Goal: Find specific page/section: Find specific page/section

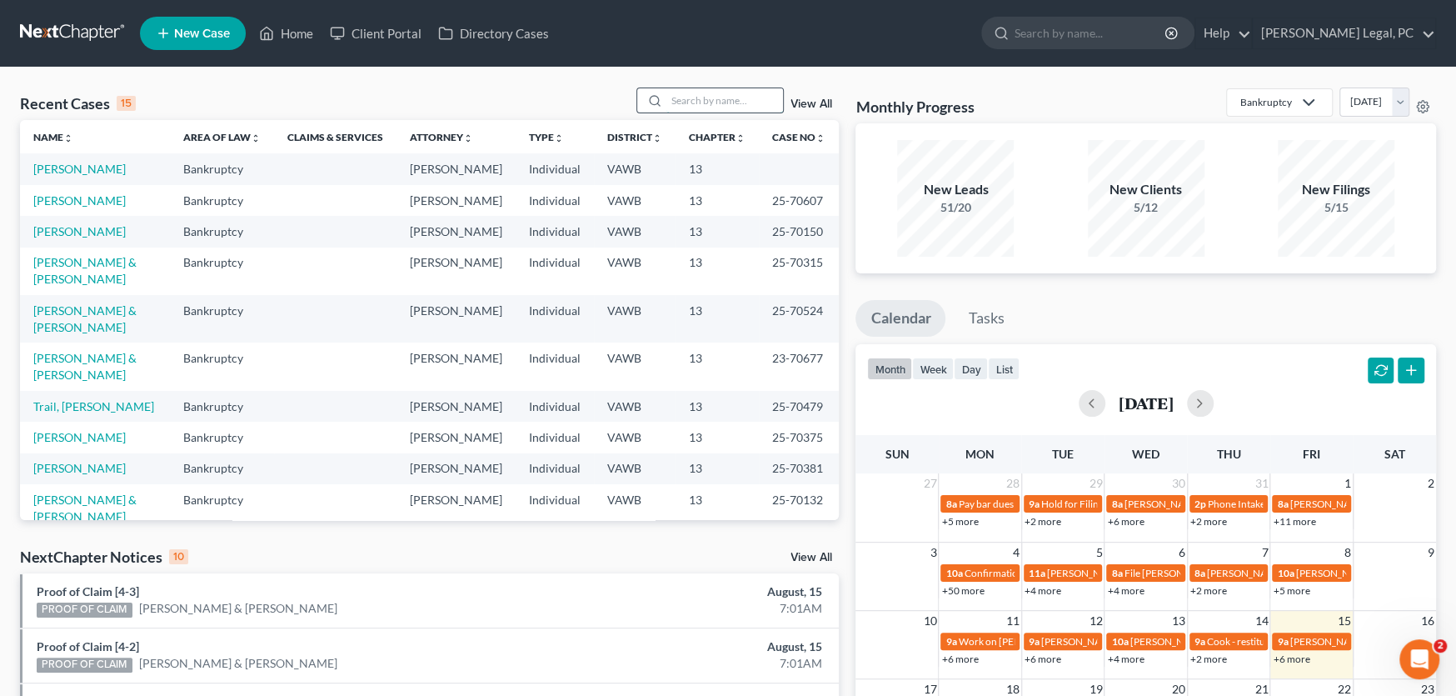
click at [682, 108] on input "search" at bounding box center [725, 100] width 117 height 24
click at [378, 29] on link "Client Portal" at bounding box center [376, 33] width 108 height 30
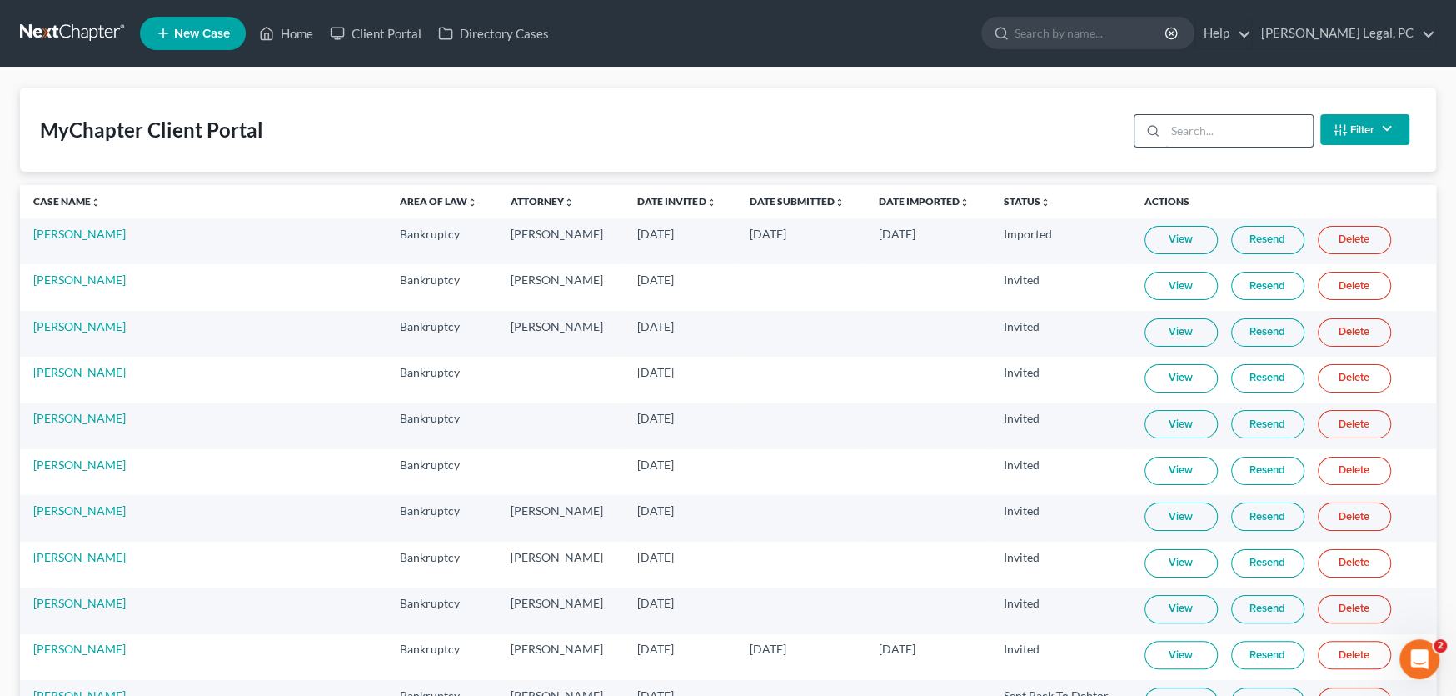
click at [1228, 132] on input "search" at bounding box center [1239, 131] width 147 height 32
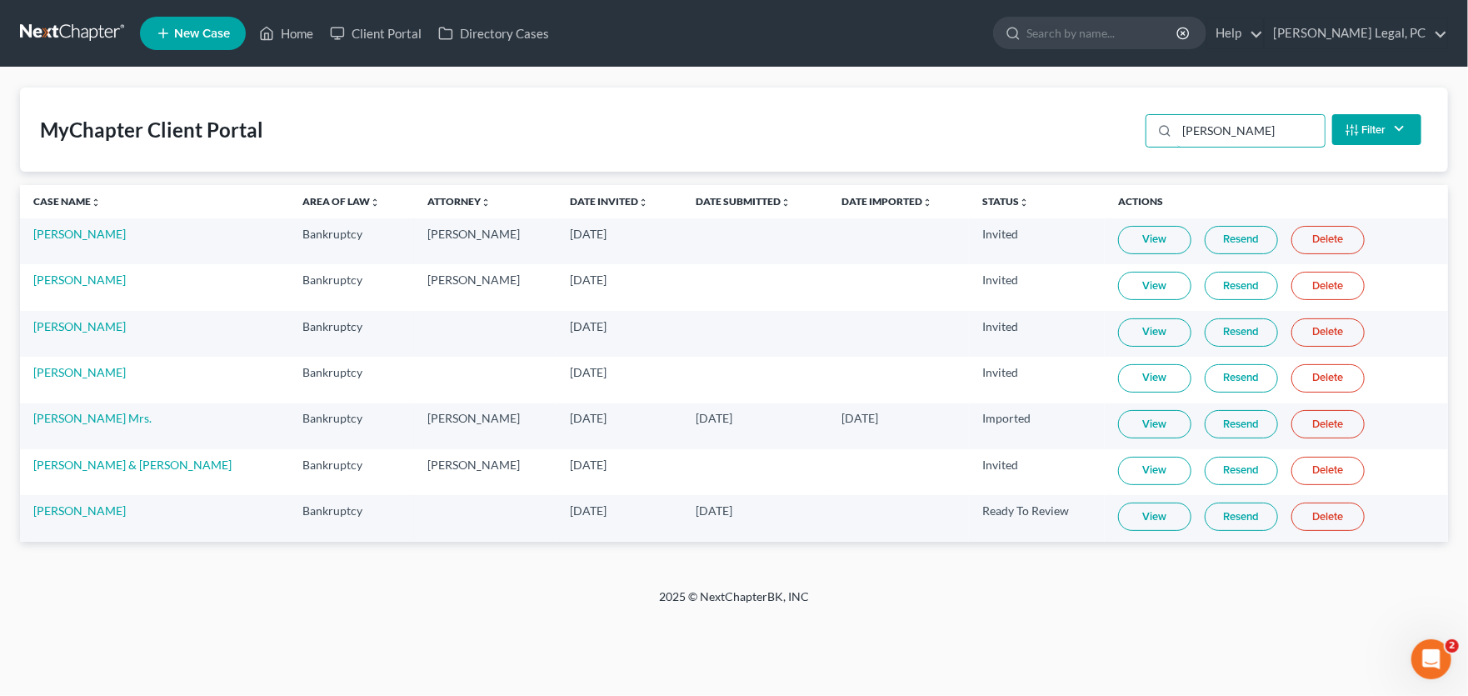
type input "Fran"
click at [1145, 522] on link "View" at bounding box center [1154, 516] width 73 height 28
click at [35, 29] on link at bounding box center [73, 33] width 107 height 30
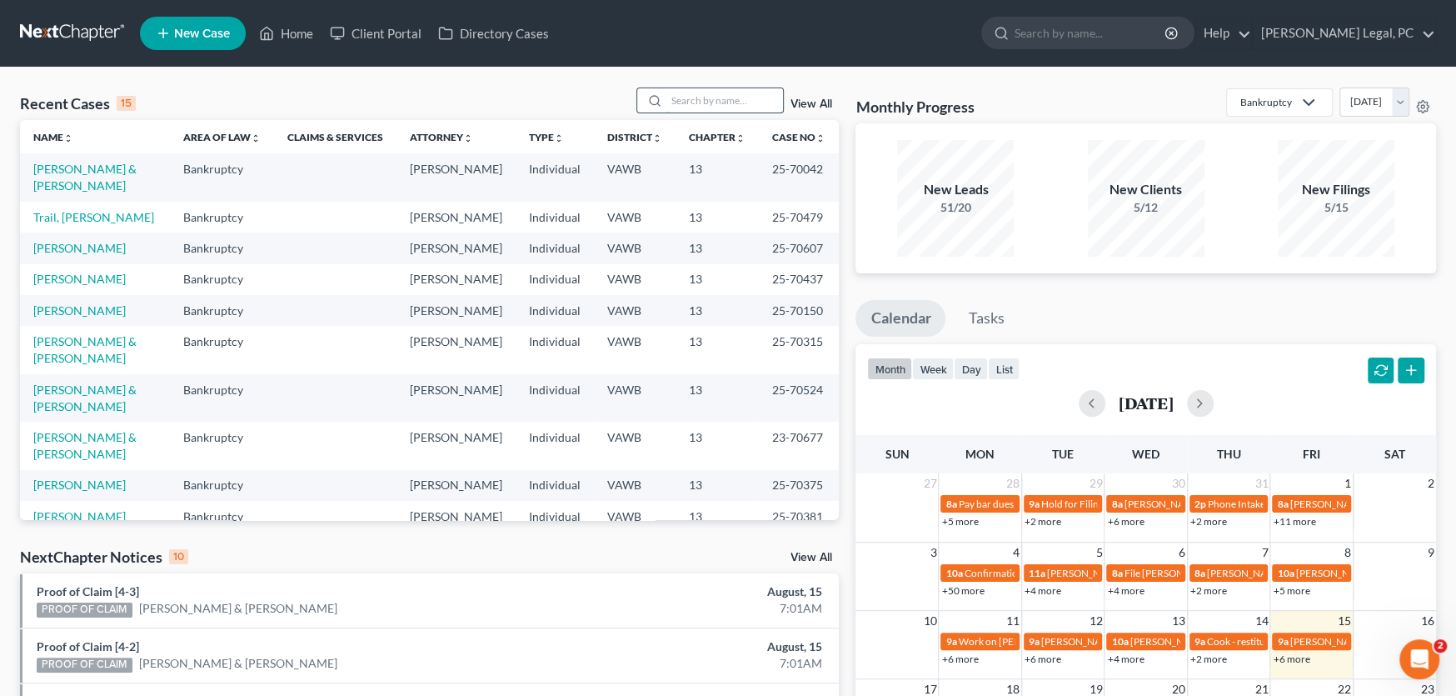
click at [673, 98] on input "search" at bounding box center [725, 100] width 117 height 24
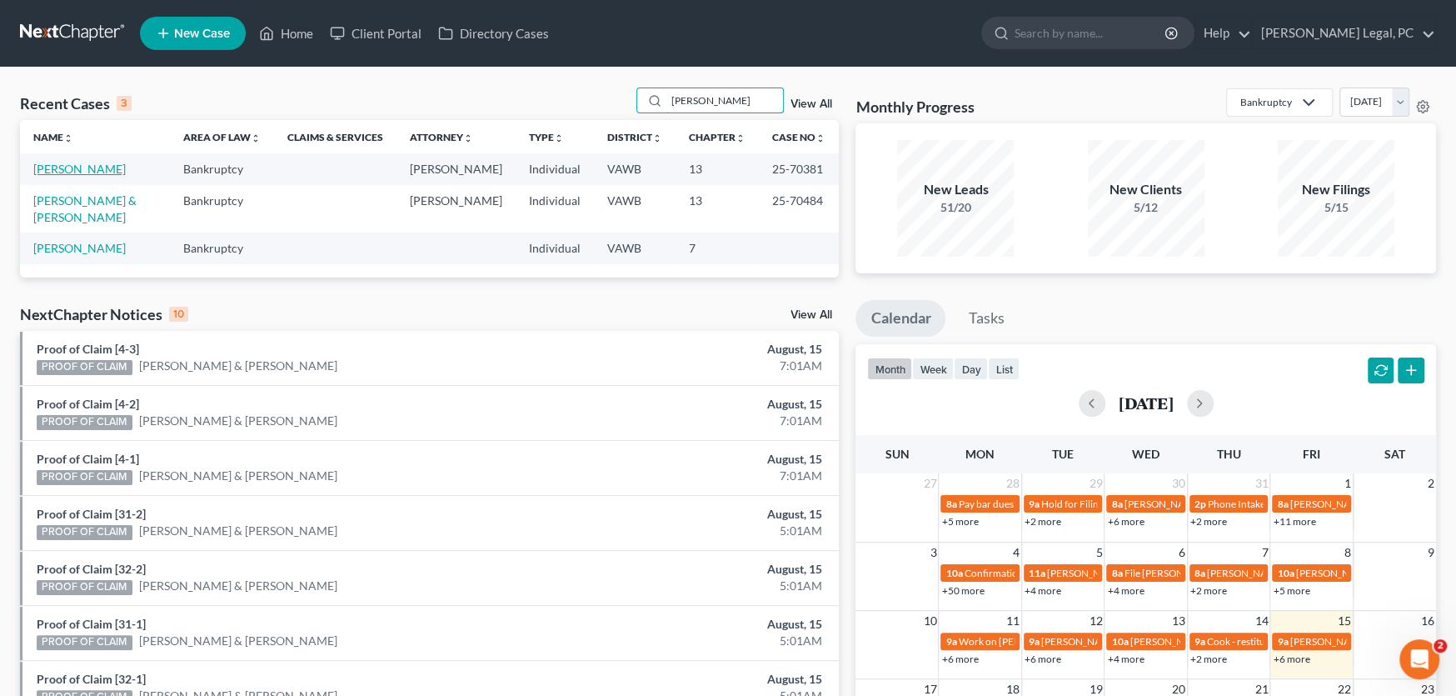
type input "crigger"
click at [66, 167] on link "[PERSON_NAME]" at bounding box center [79, 169] width 92 height 14
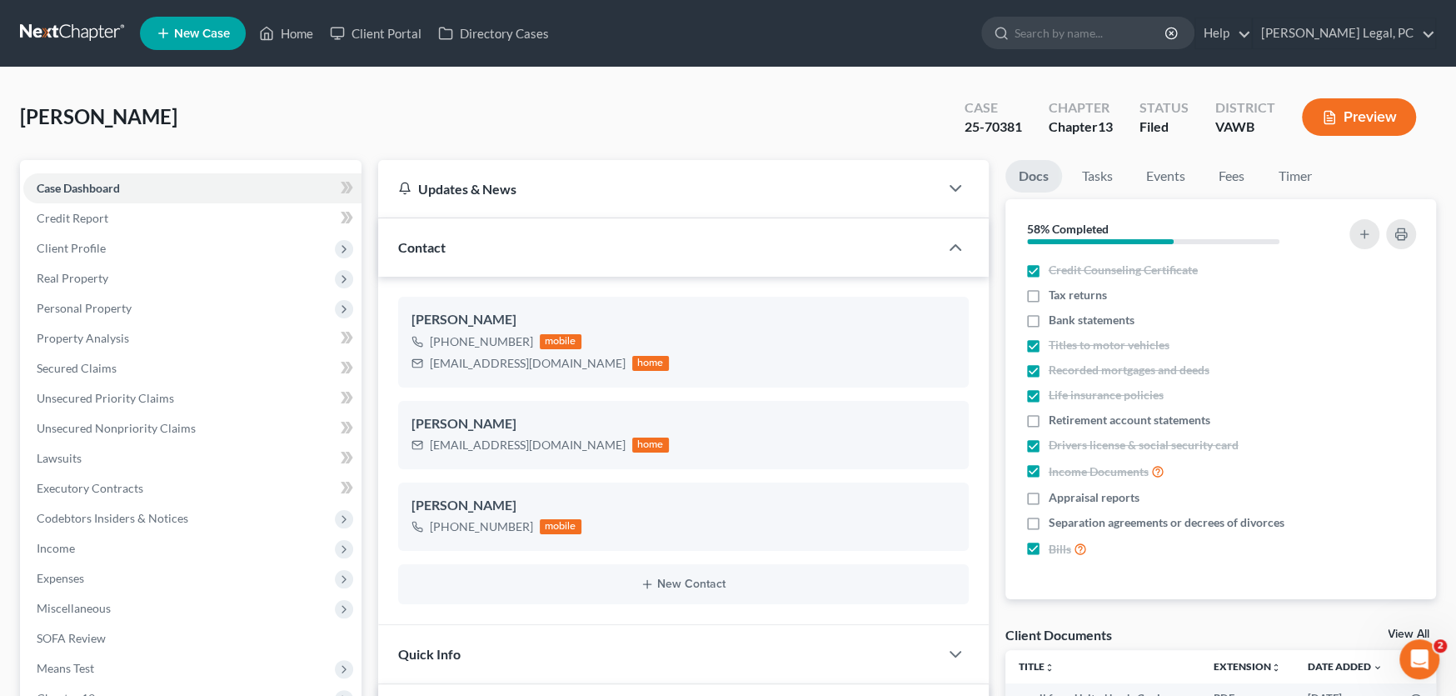
scroll to position [1611, 0]
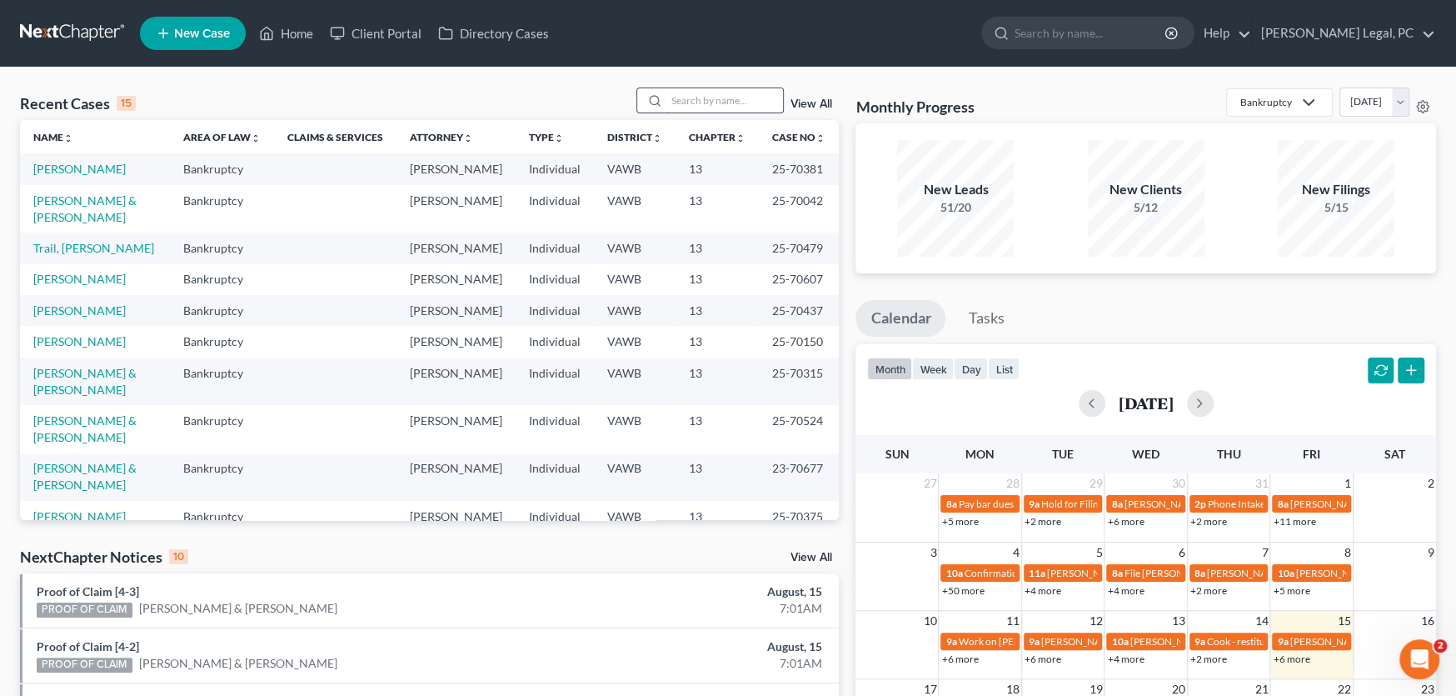
click at [698, 97] on input "search" at bounding box center [725, 100] width 117 height 24
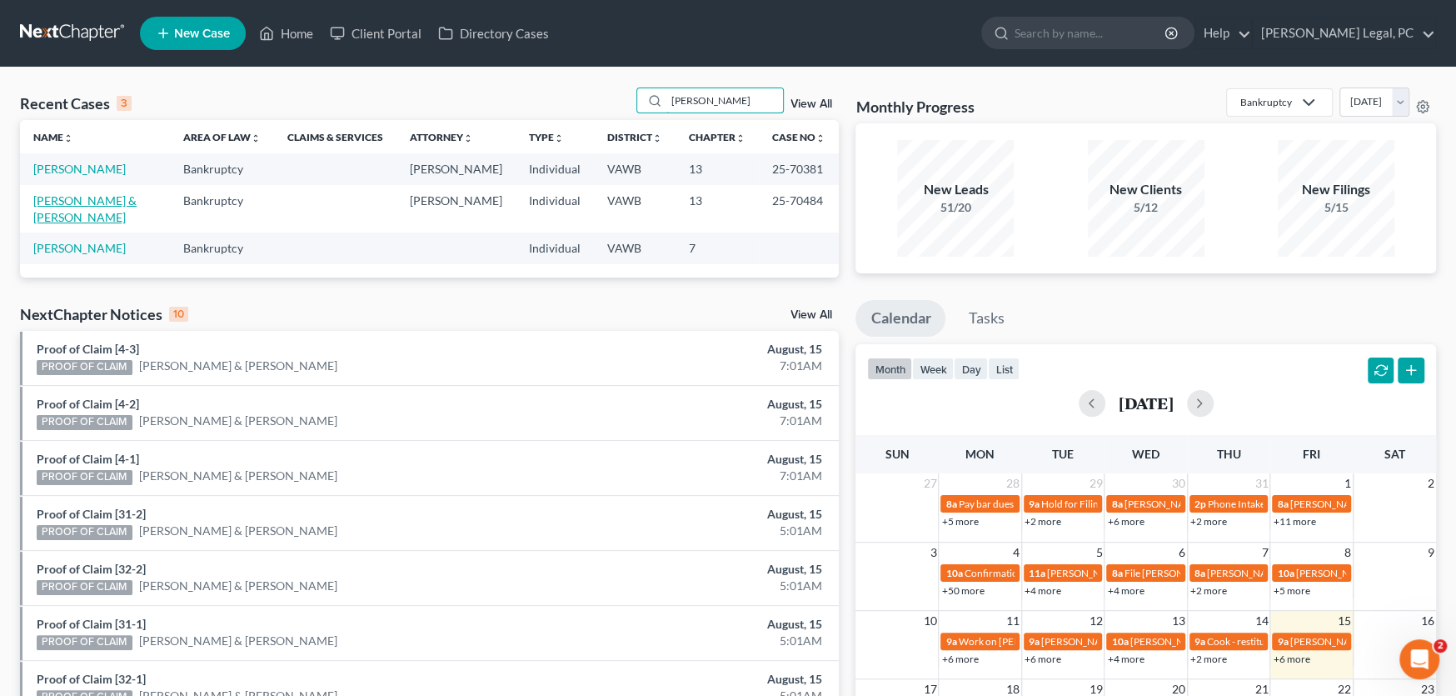
type input "crigger"
click at [136, 197] on link "[PERSON_NAME] & [PERSON_NAME]" at bounding box center [84, 208] width 103 height 31
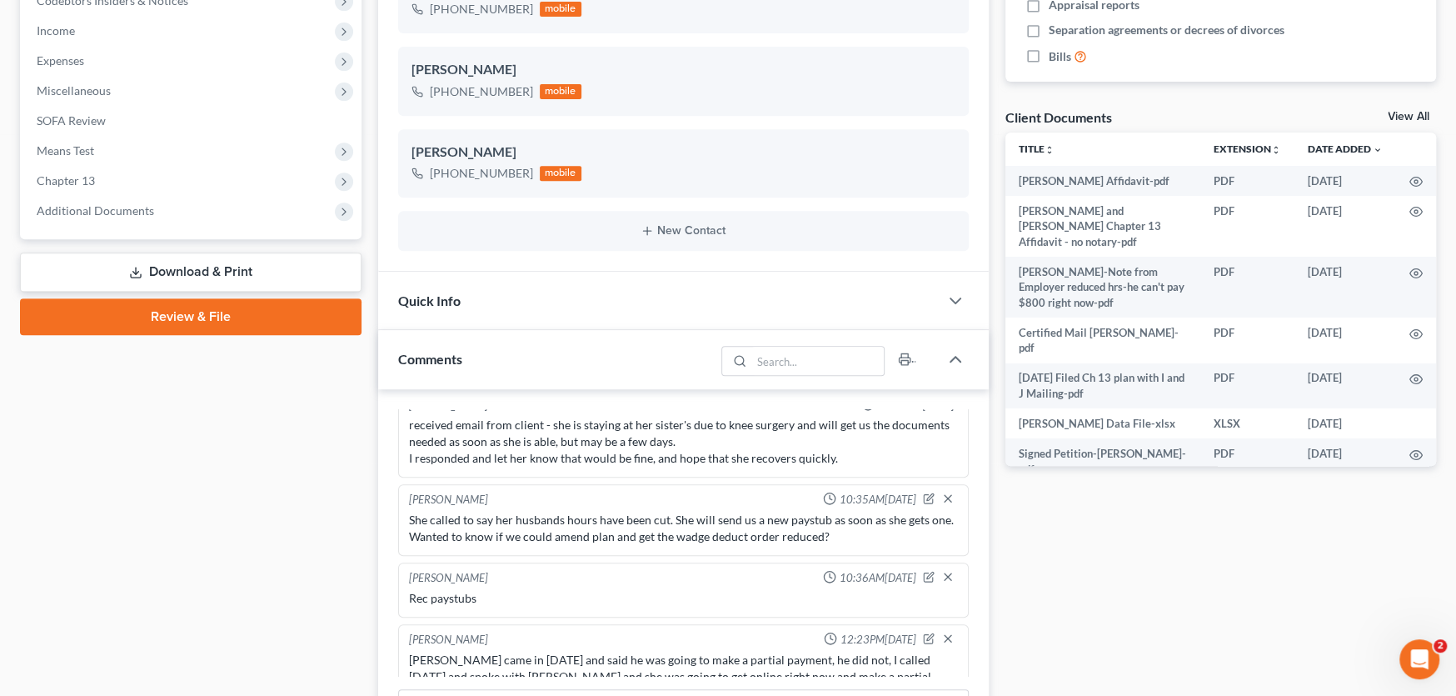
scroll to position [667, 0]
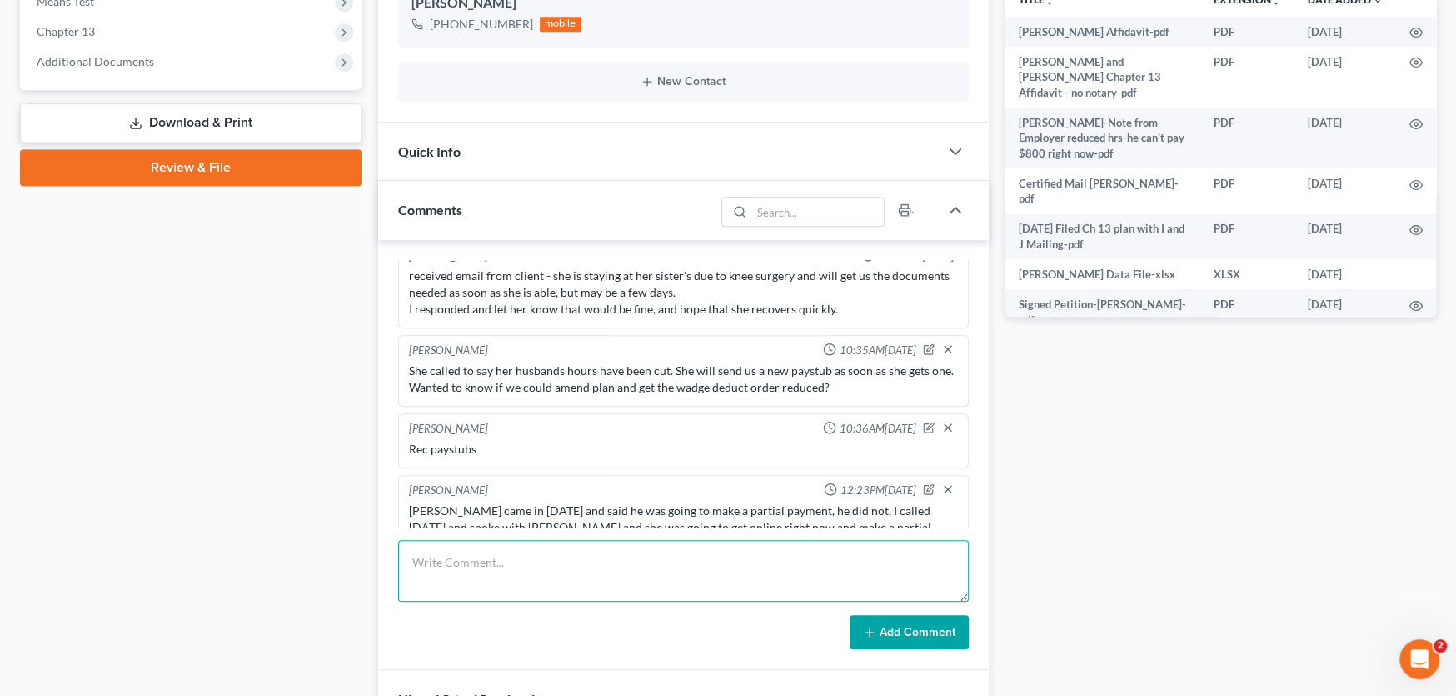
click at [453, 561] on textarea at bounding box center [683, 571] width 571 height 62
paste textarea "Attached is the current paystub,with the reflection of reduced hours, for Jonat…"
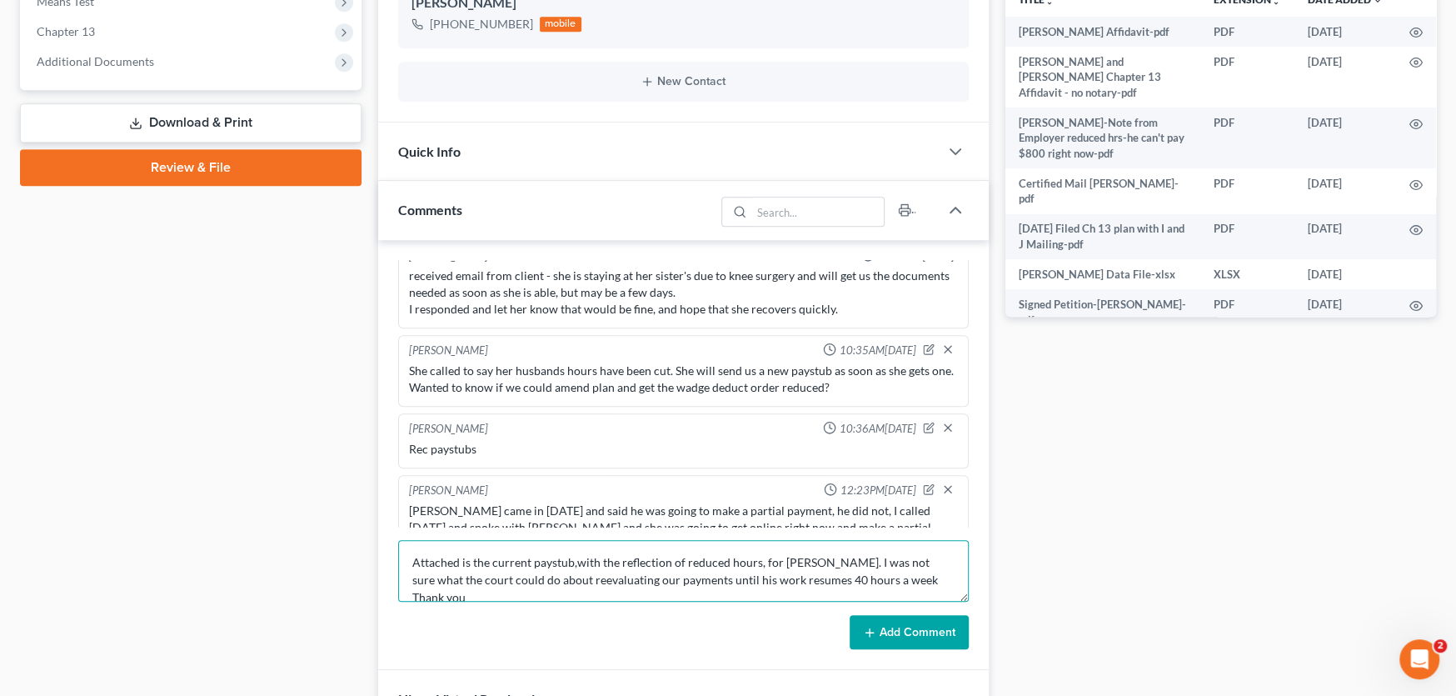
scroll to position [55, 0]
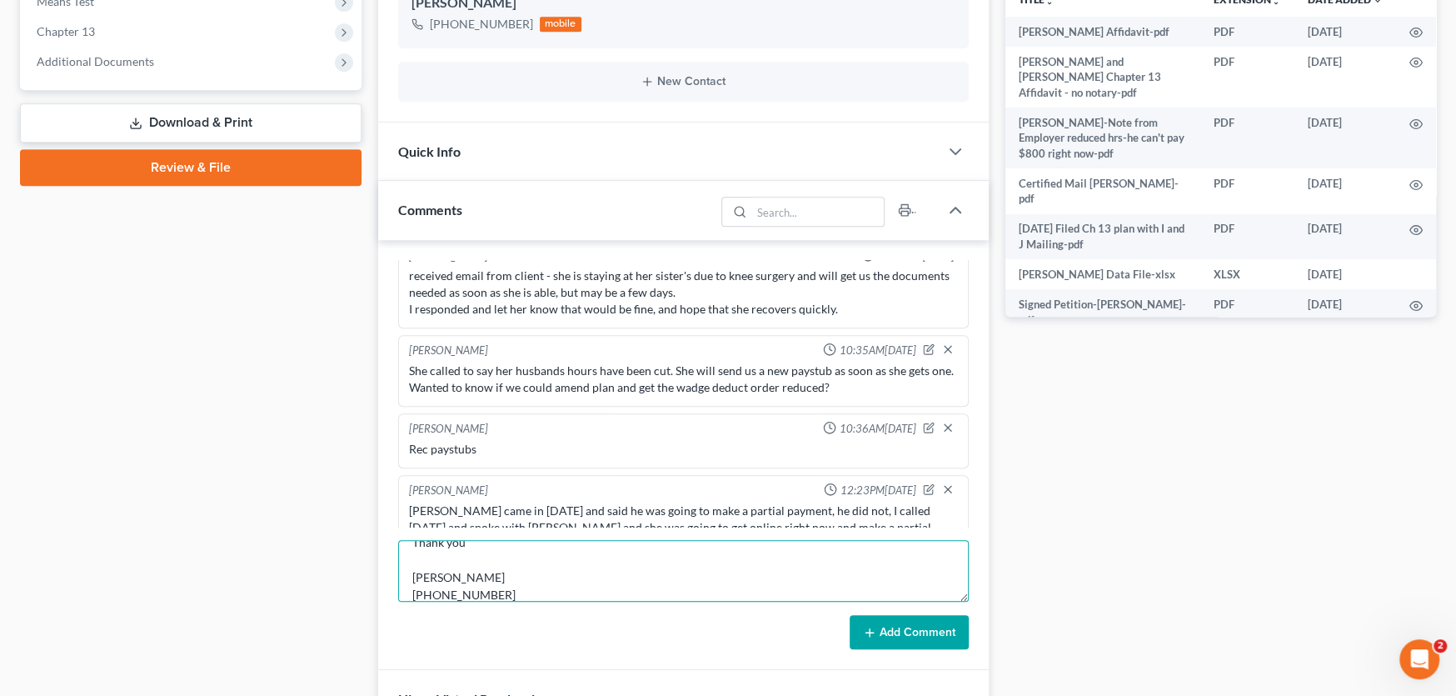
type textarea "Attached is the current paystub,with the reflection of reduced hours, for Jonat…"
click at [909, 632] on button "Add Comment" at bounding box center [909, 632] width 119 height 35
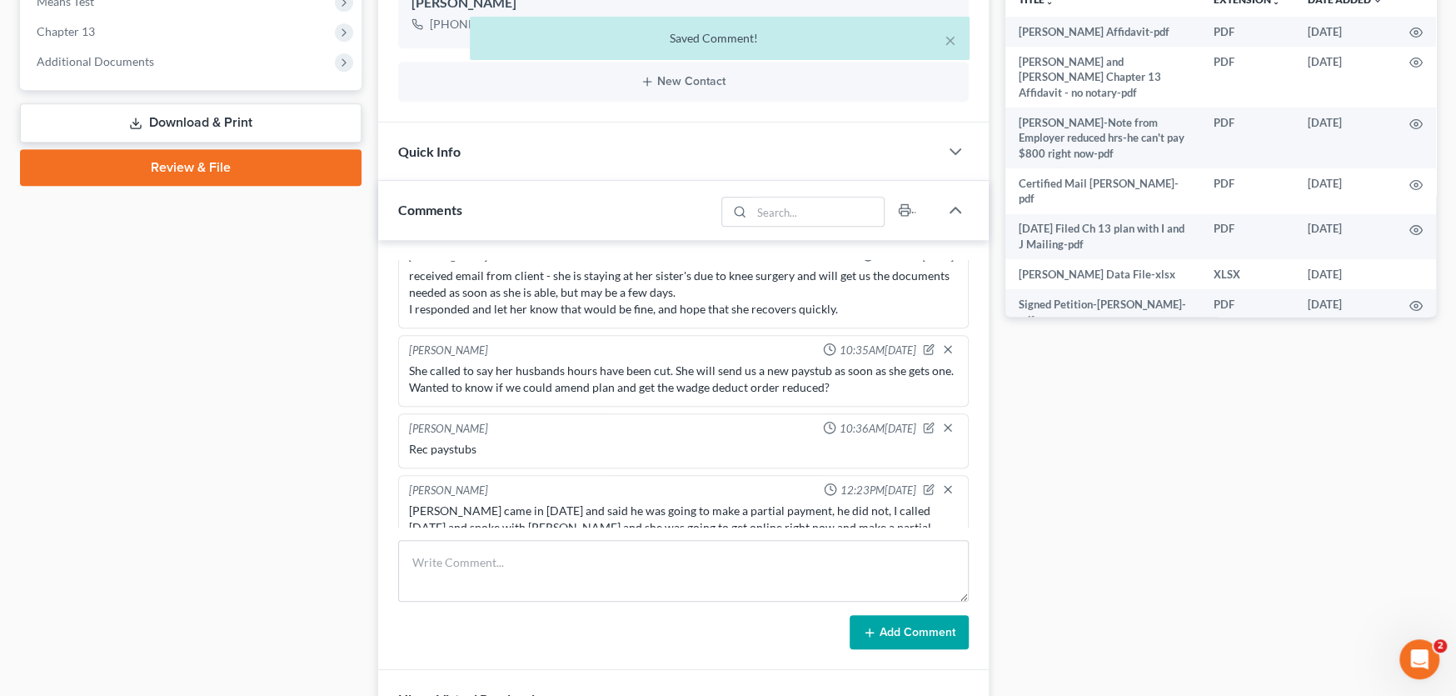
scroll to position [1622, 0]
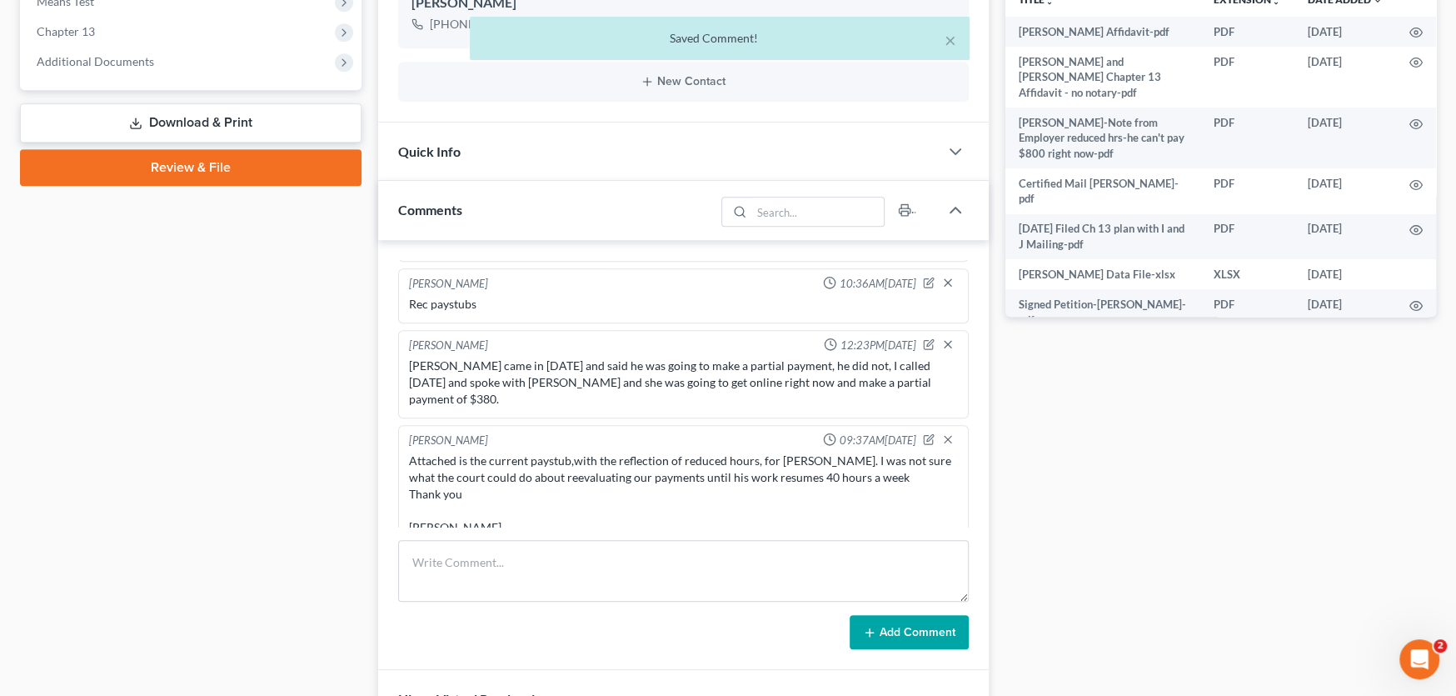
click at [105, 64] on div "× Saved Comment!" at bounding box center [720, 43] width 1456 height 52
click at [112, 57] on div "× Saved Comment!" at bounding box center [720, 43] width 1456 height 52
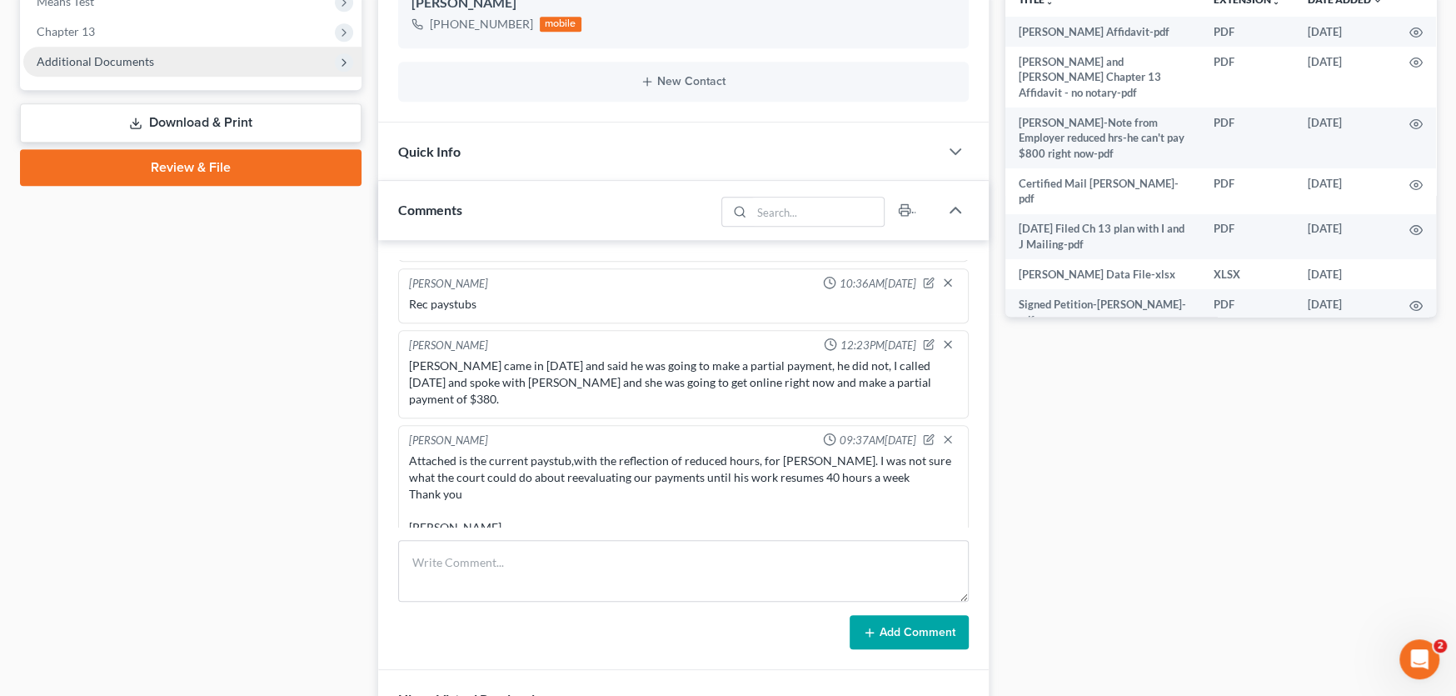
click at [93, 56] on span "Additional Documents" at bounding box center [95, 61] width 117 height 14
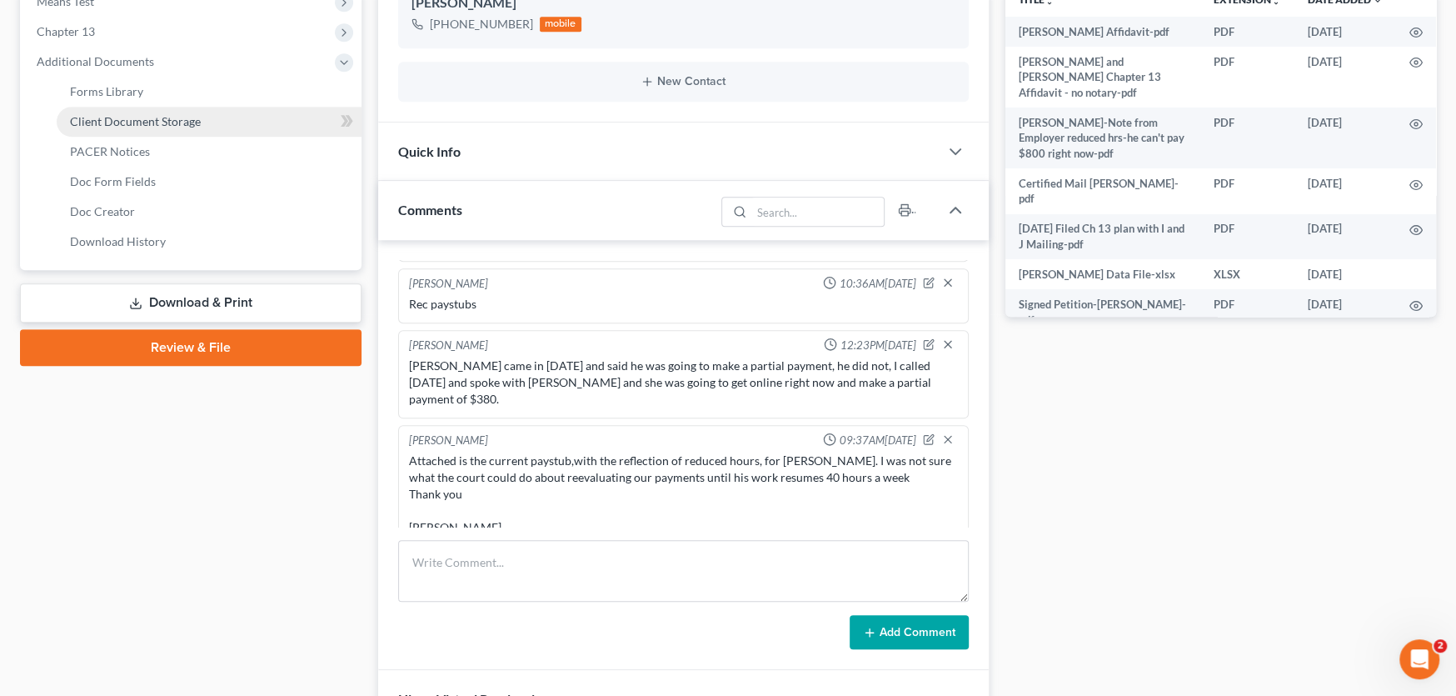
click at [107, 117] on span "Client Document Storage" at bounding box center [135, 121] width 131 height 14
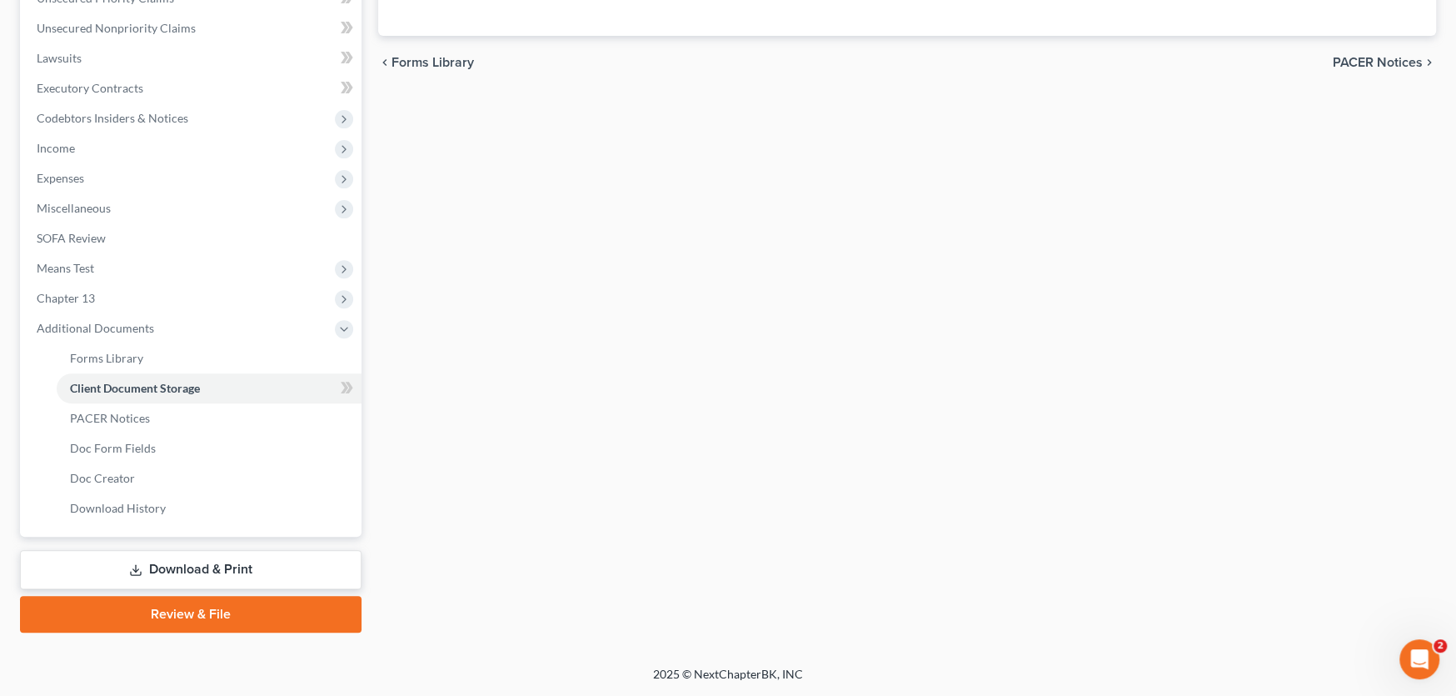
scroll to position [162, 0]
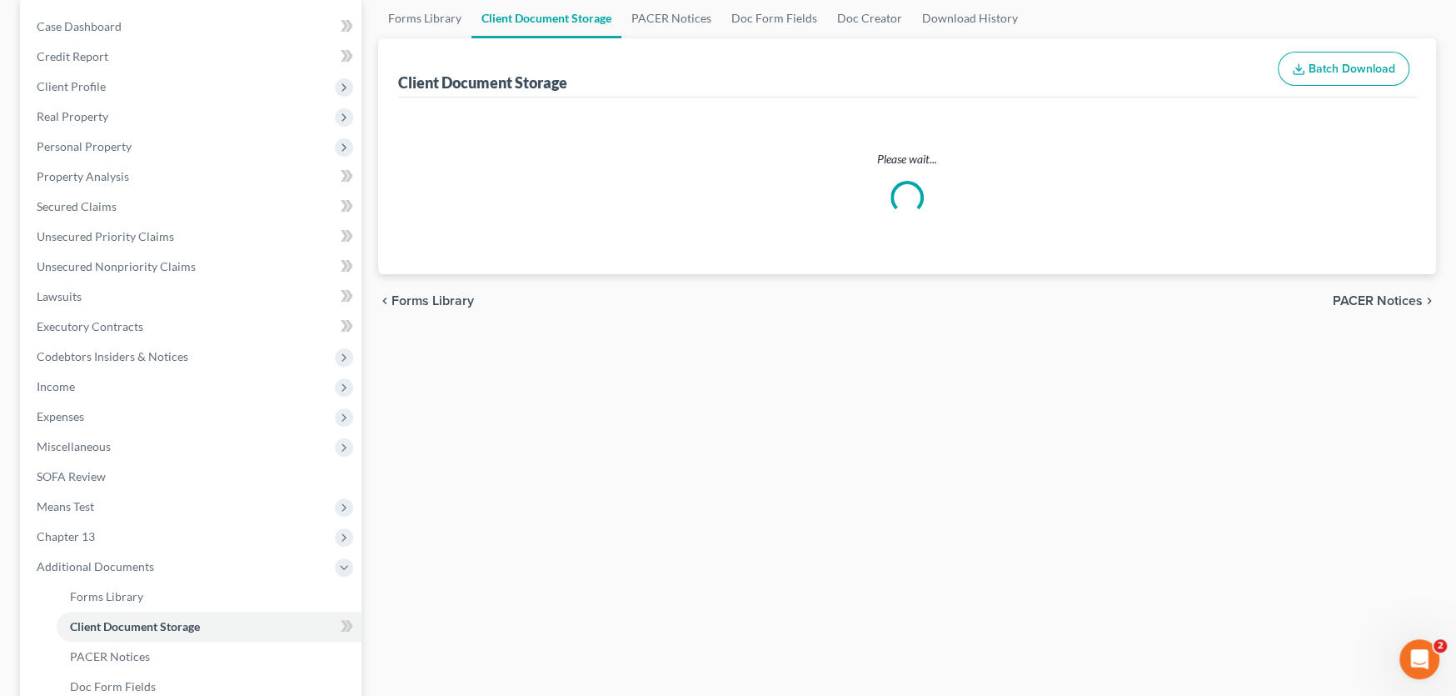
select select "0"
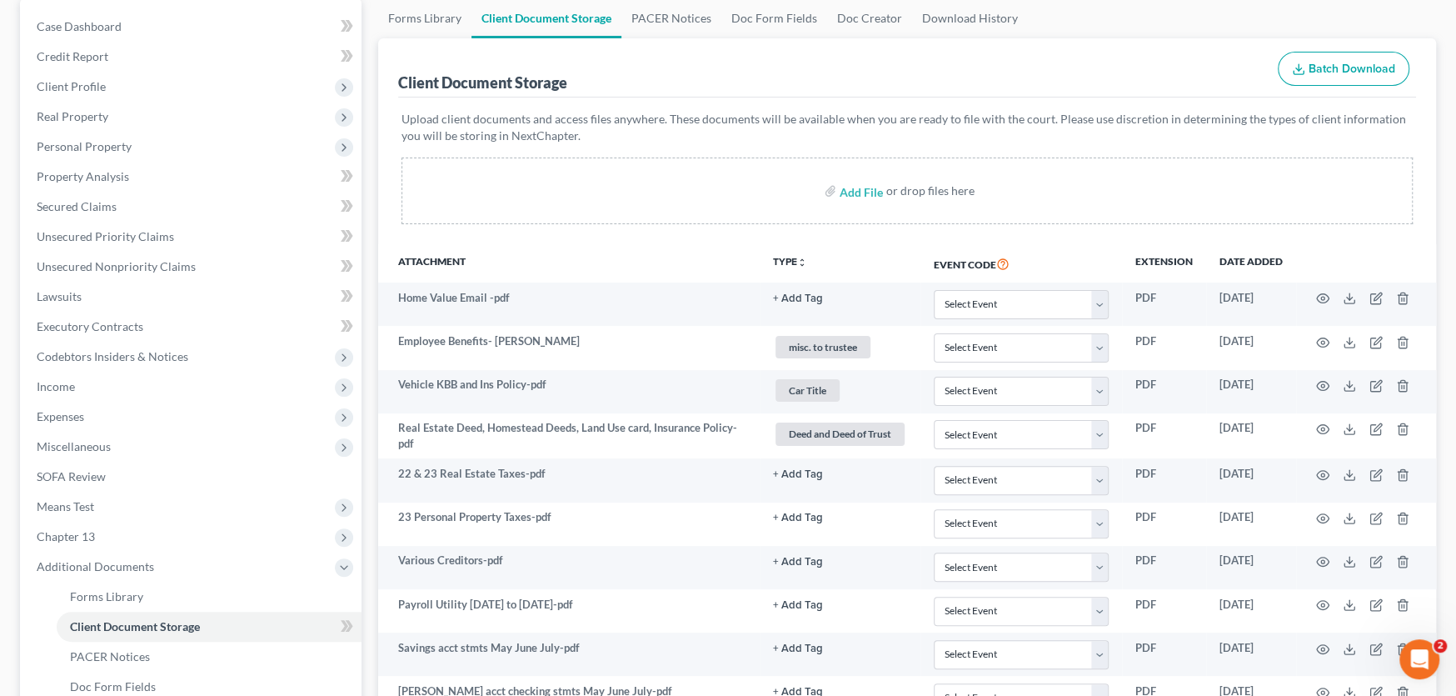
scroll to position [0, 0]
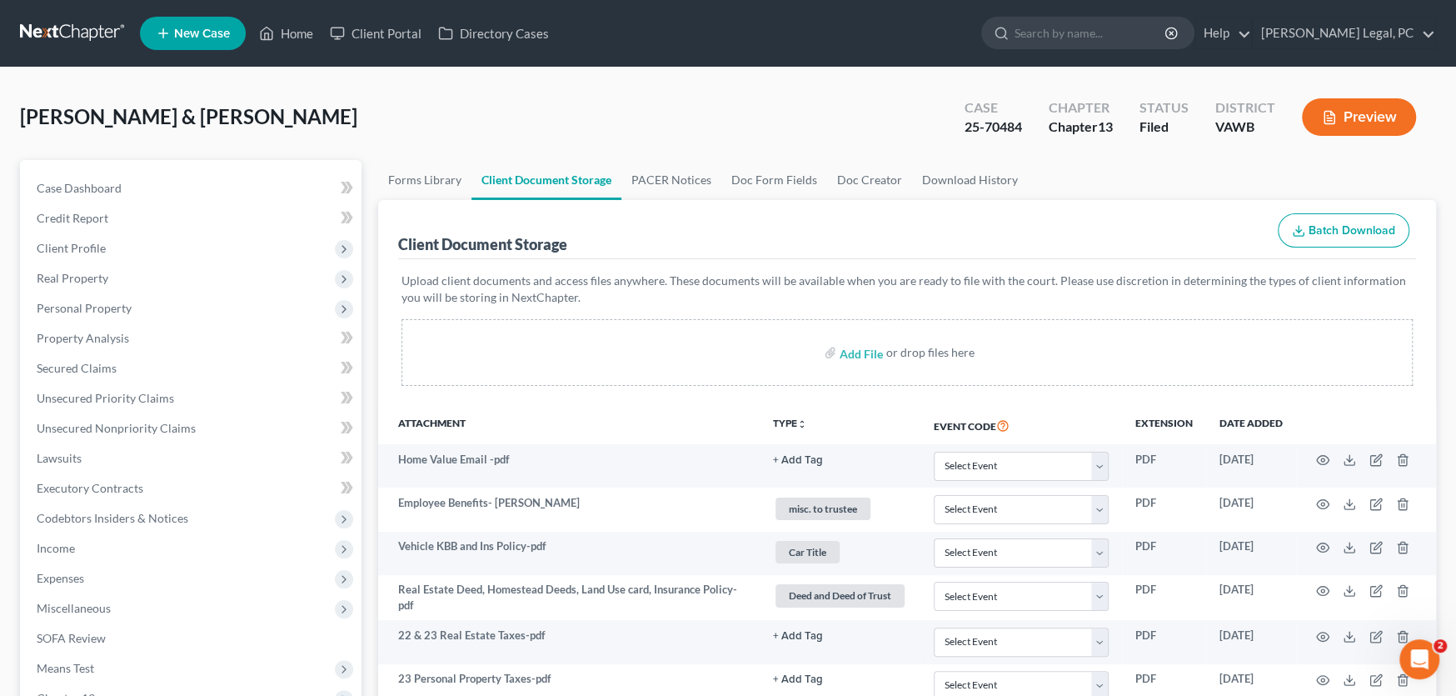
select select "0"
click at [52, 27] on link at bounding box center [73, 33] width 107 height 30
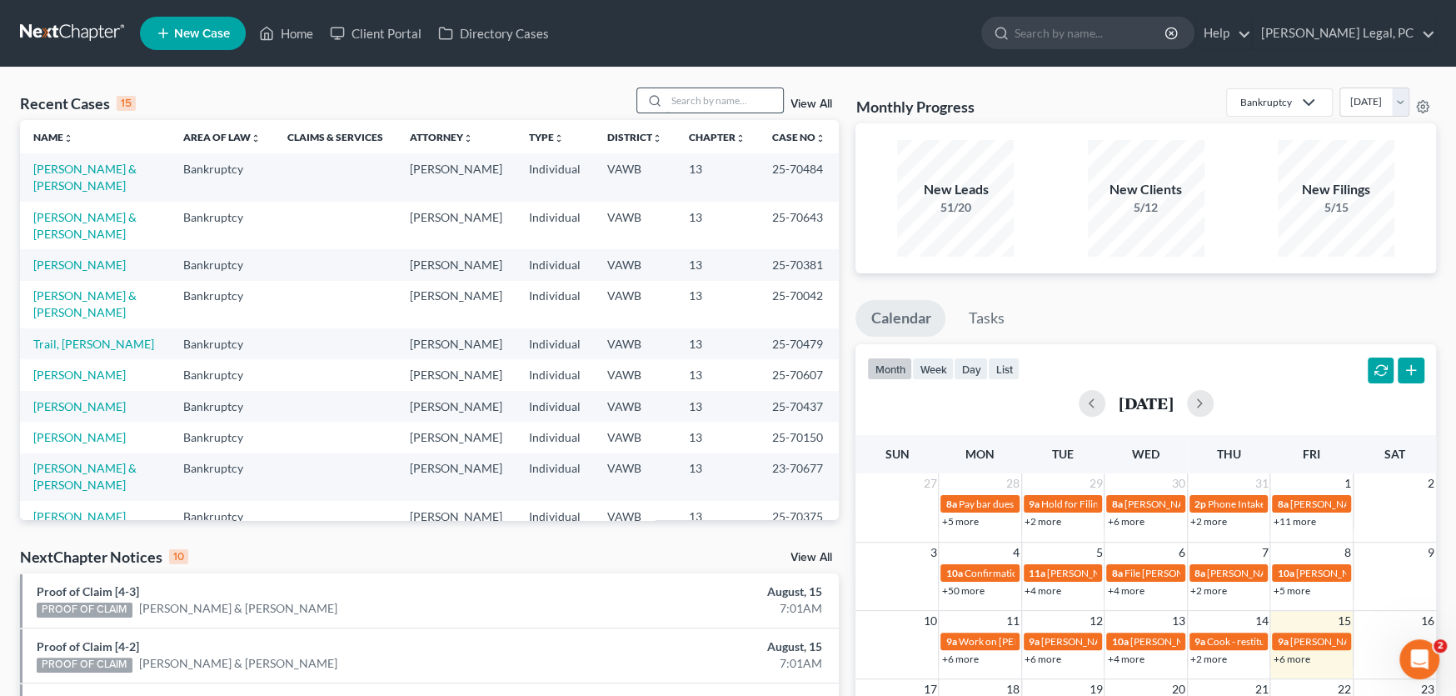
click at [679, 97] on input "search" at bounding box center [725, 100] width 117 height 24
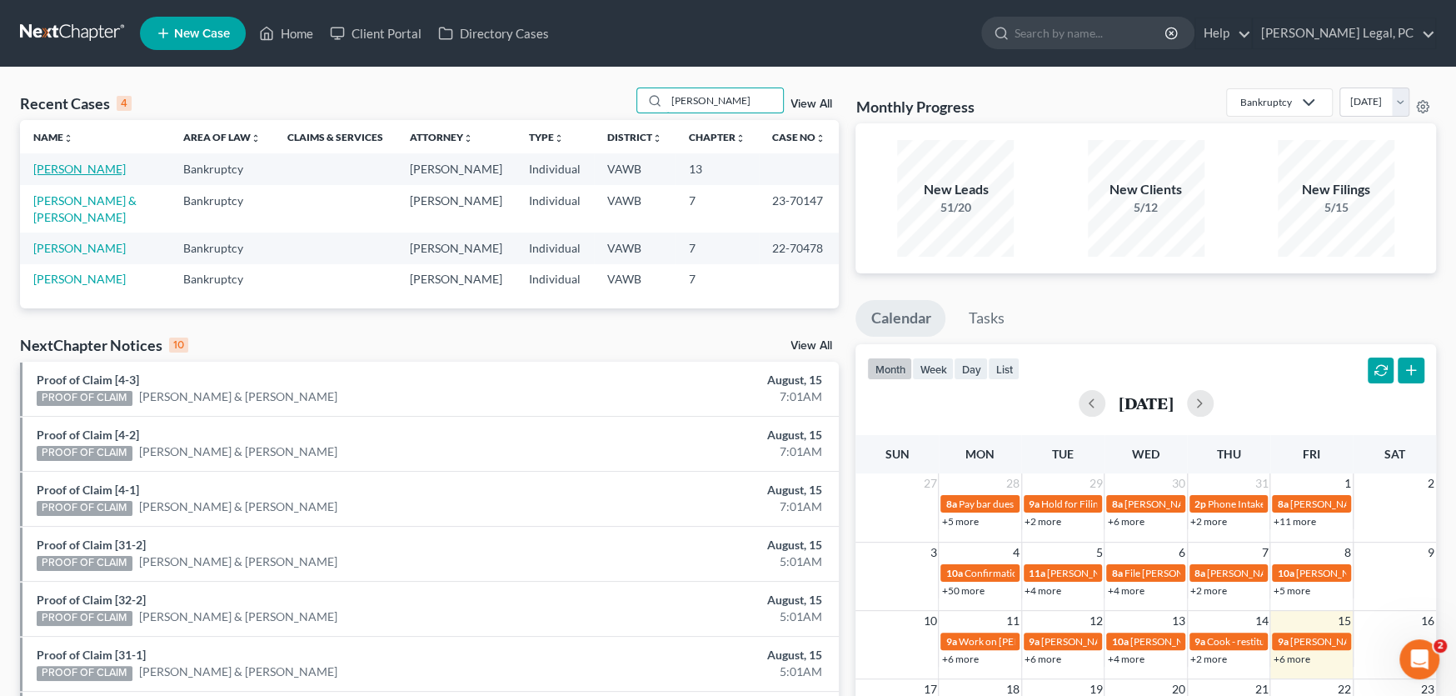
type input "[PERSON_NAME]"
click at [102, 166] on link "[PERSON_NAME]" at bounding box center [79, 169] width 92 height 14
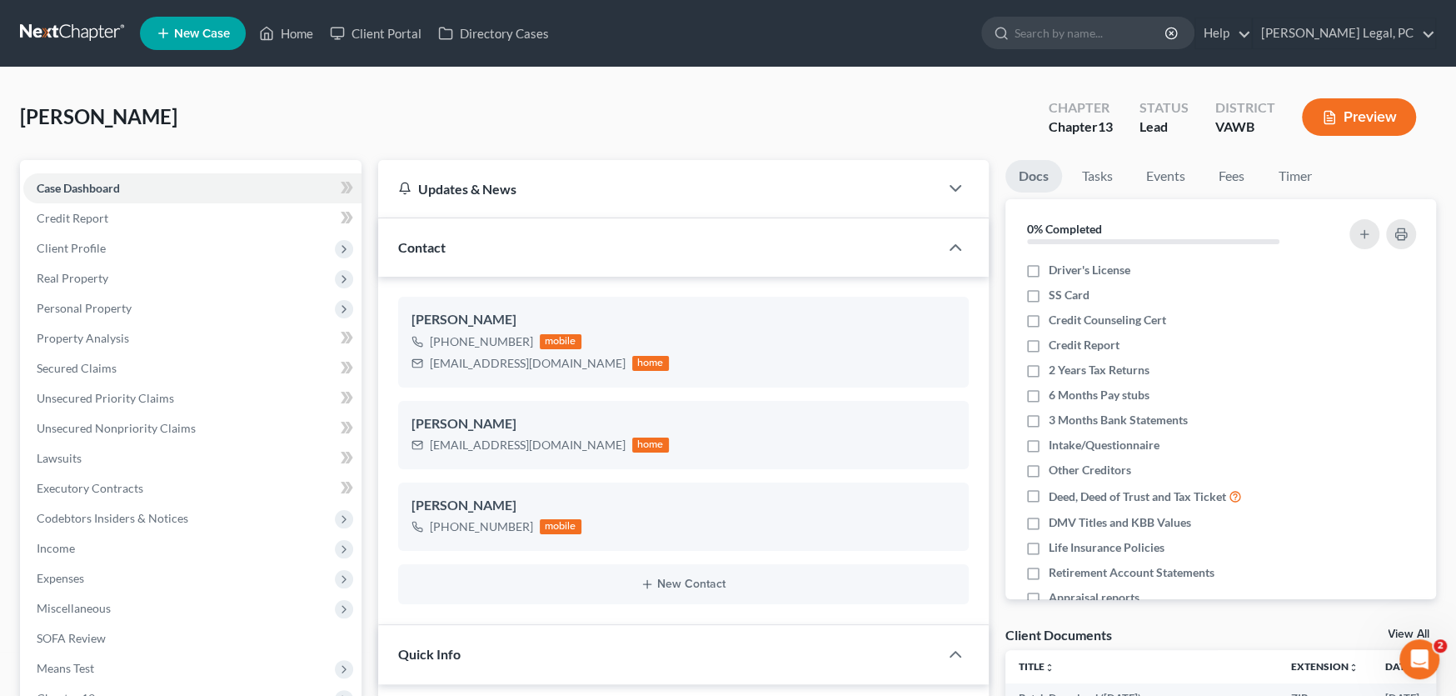
click at [70, 27] on link at bounding box center [73, 33] width 107 height 30
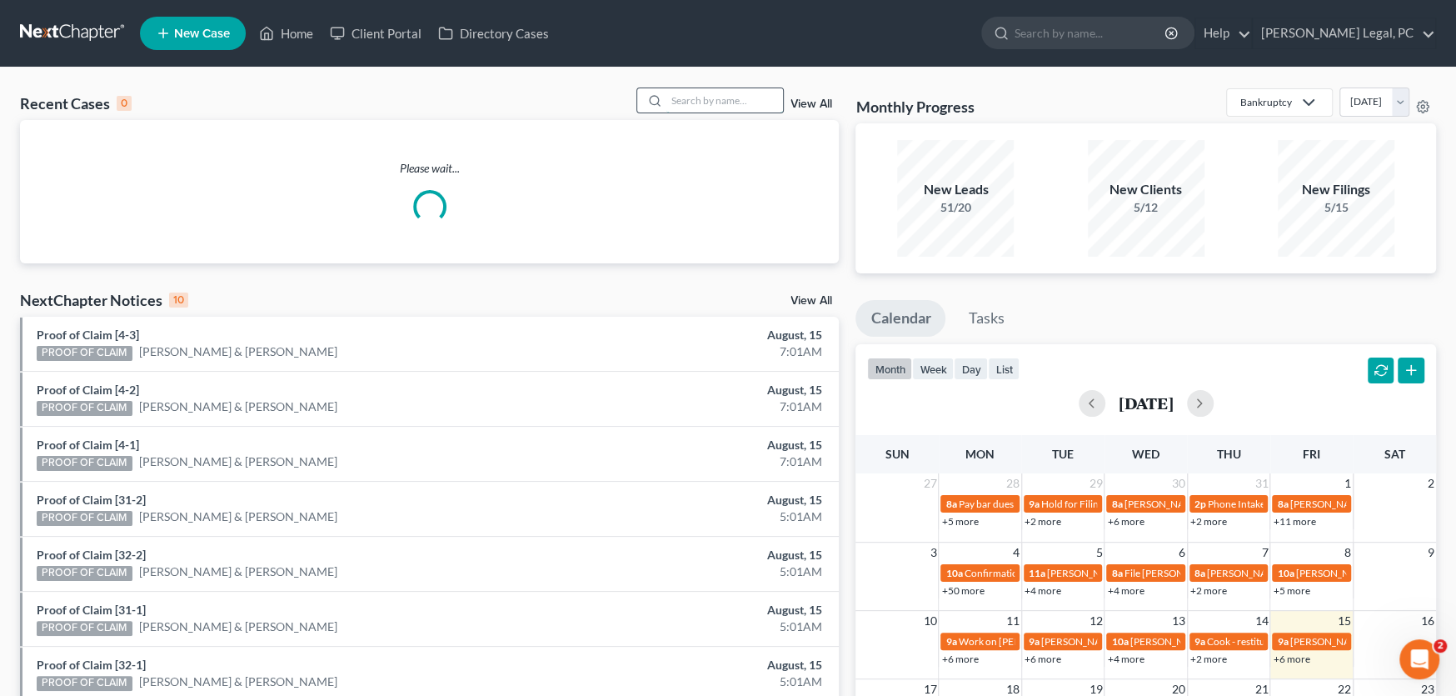
click at [699, 103] on input "search" at bounding box center [725, 100] width 117 height 24
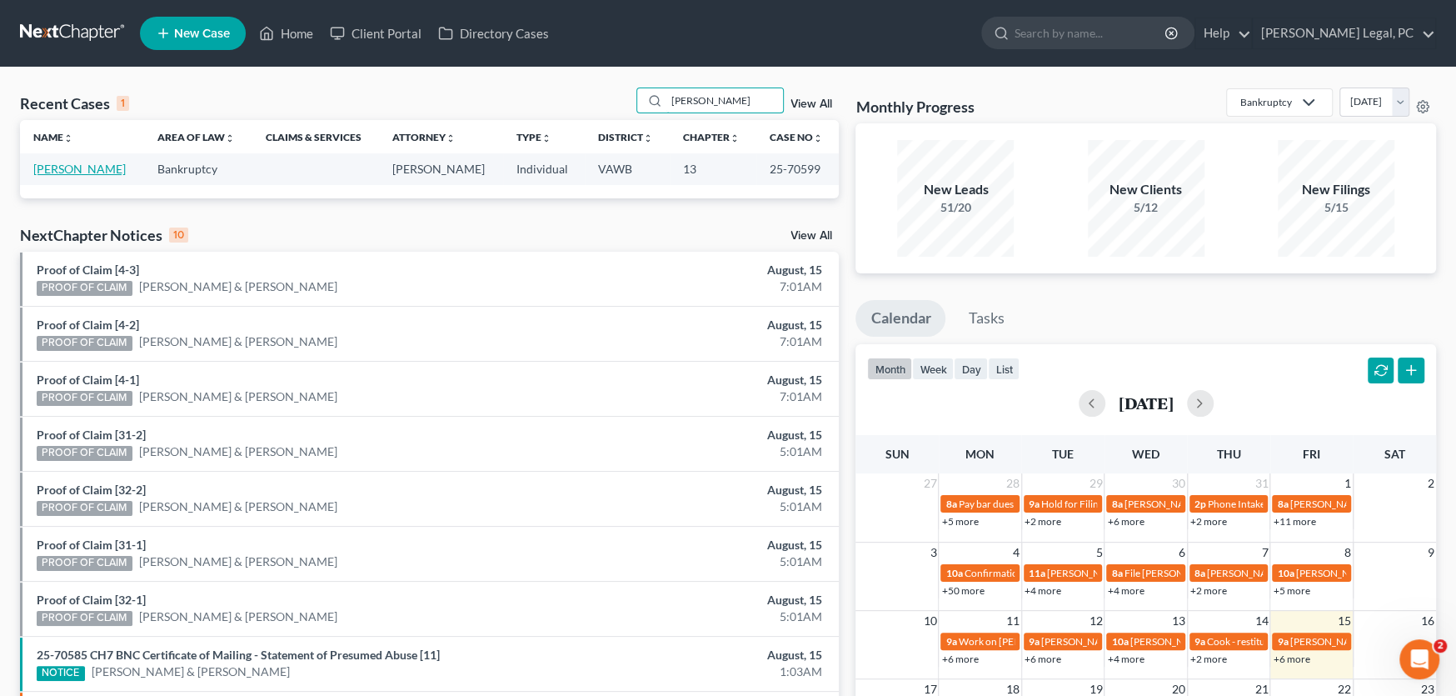
type input "soos"
click at [73, 167] on link "[PERSON_NAME]" at bounding box center [79, 169] width 92 height 14
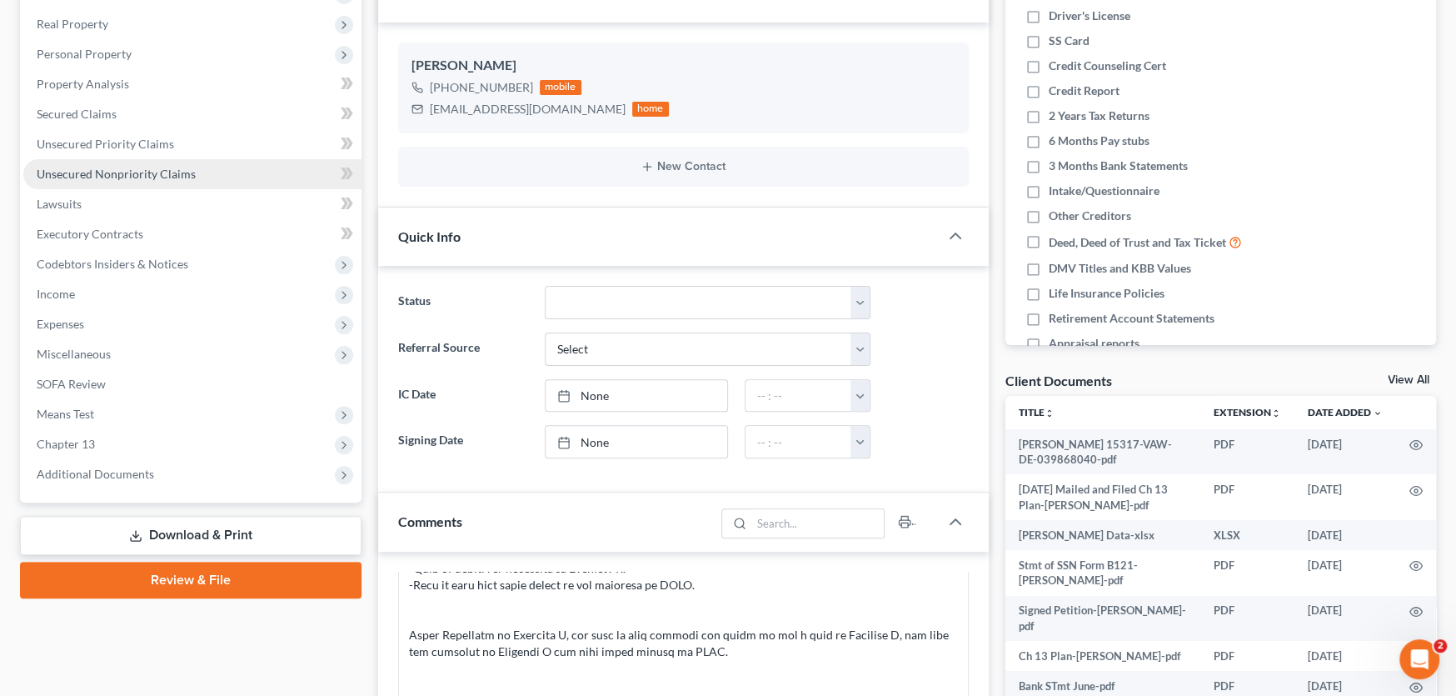
scroll to position [333, 0]
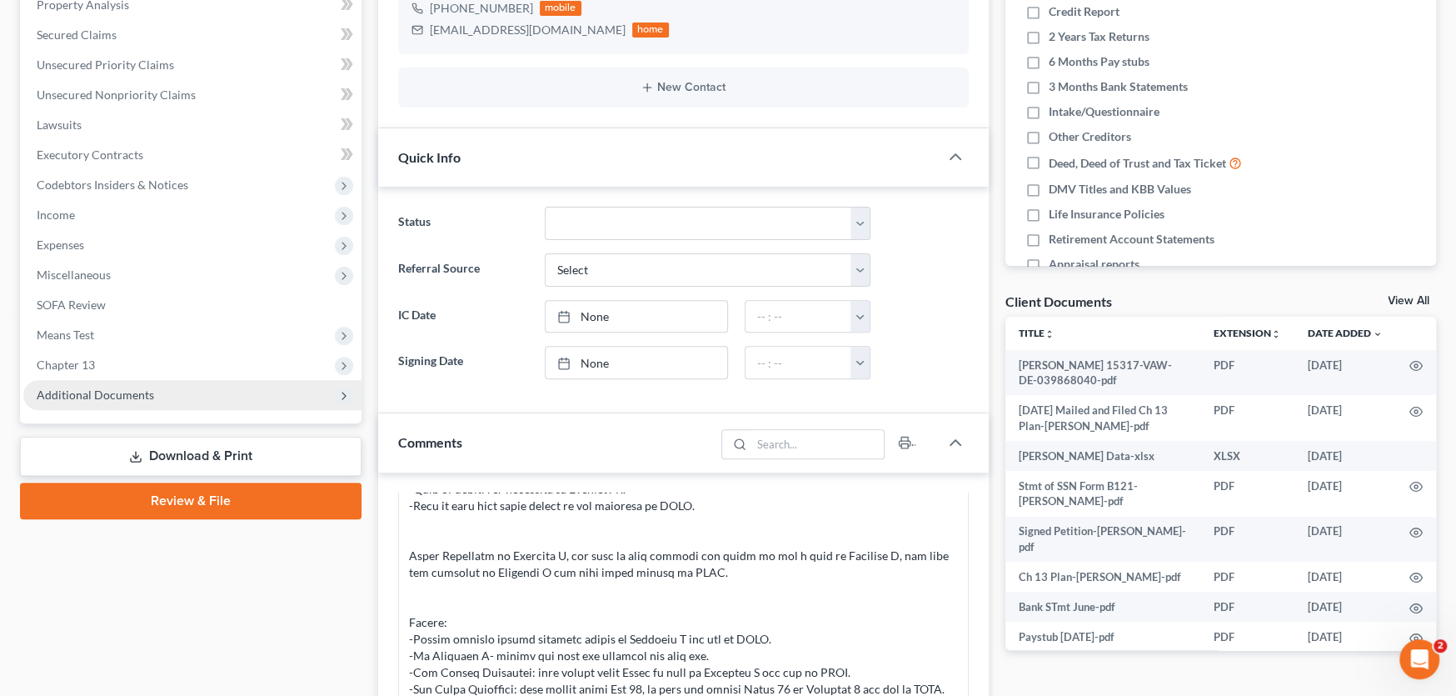
click at [109, 402] on span "Additional Documents" at bounding box center [192, 395] width 338 height 30
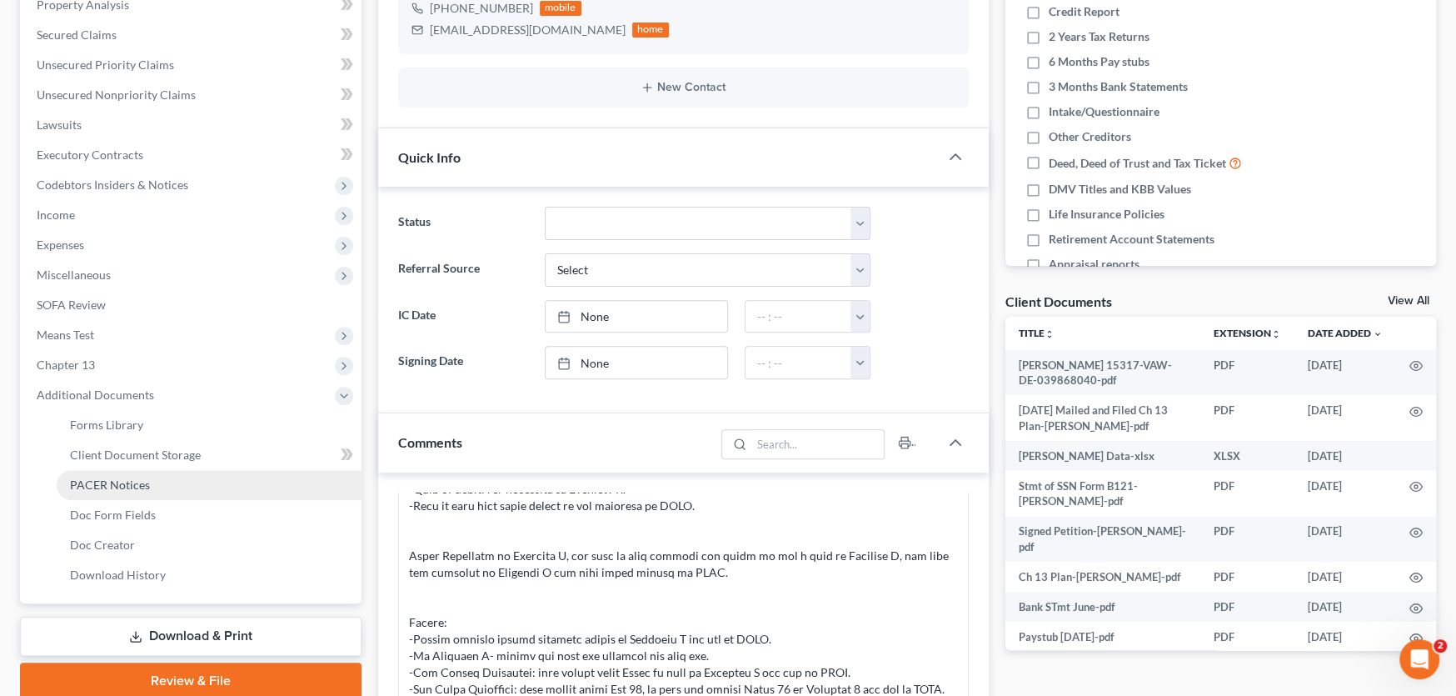
click at [108, 483] on span "PACER Notices" at bounding box center [110, 484] width 80 height 14
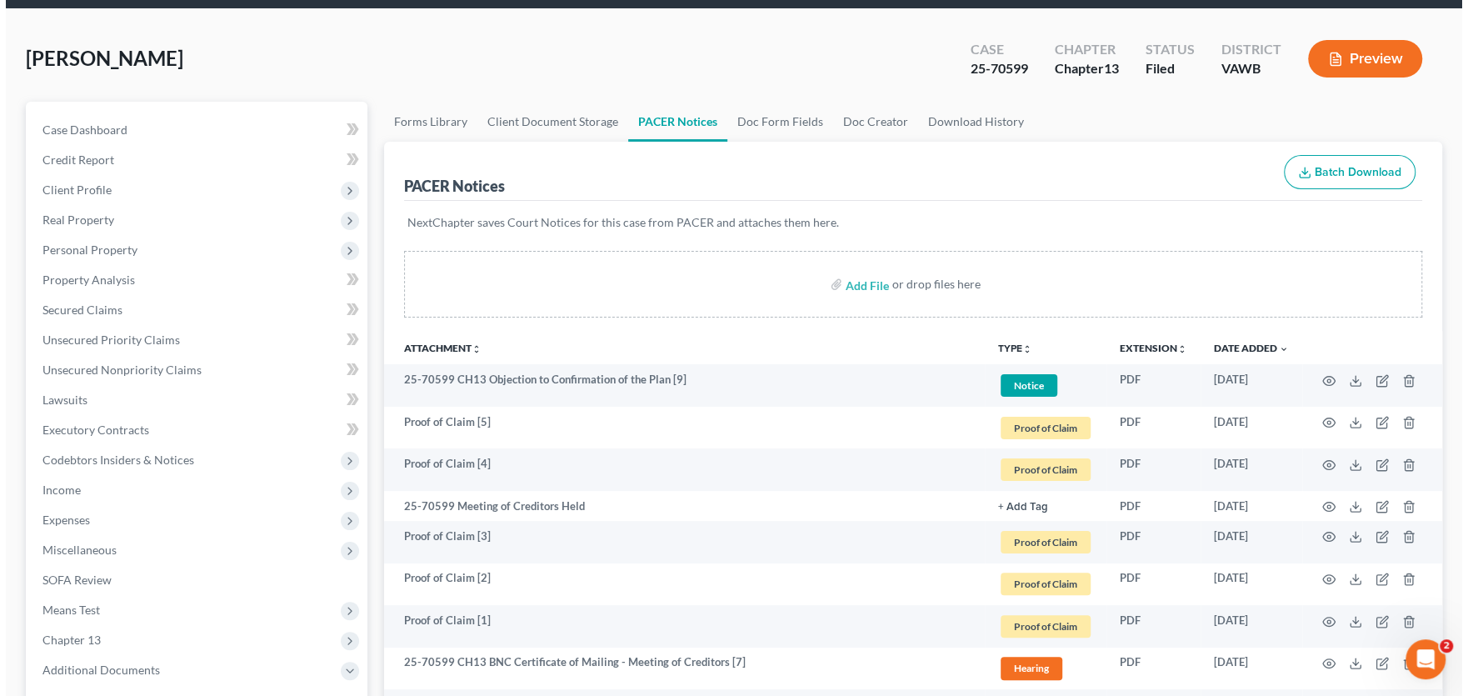
scroll to position [333, 0]
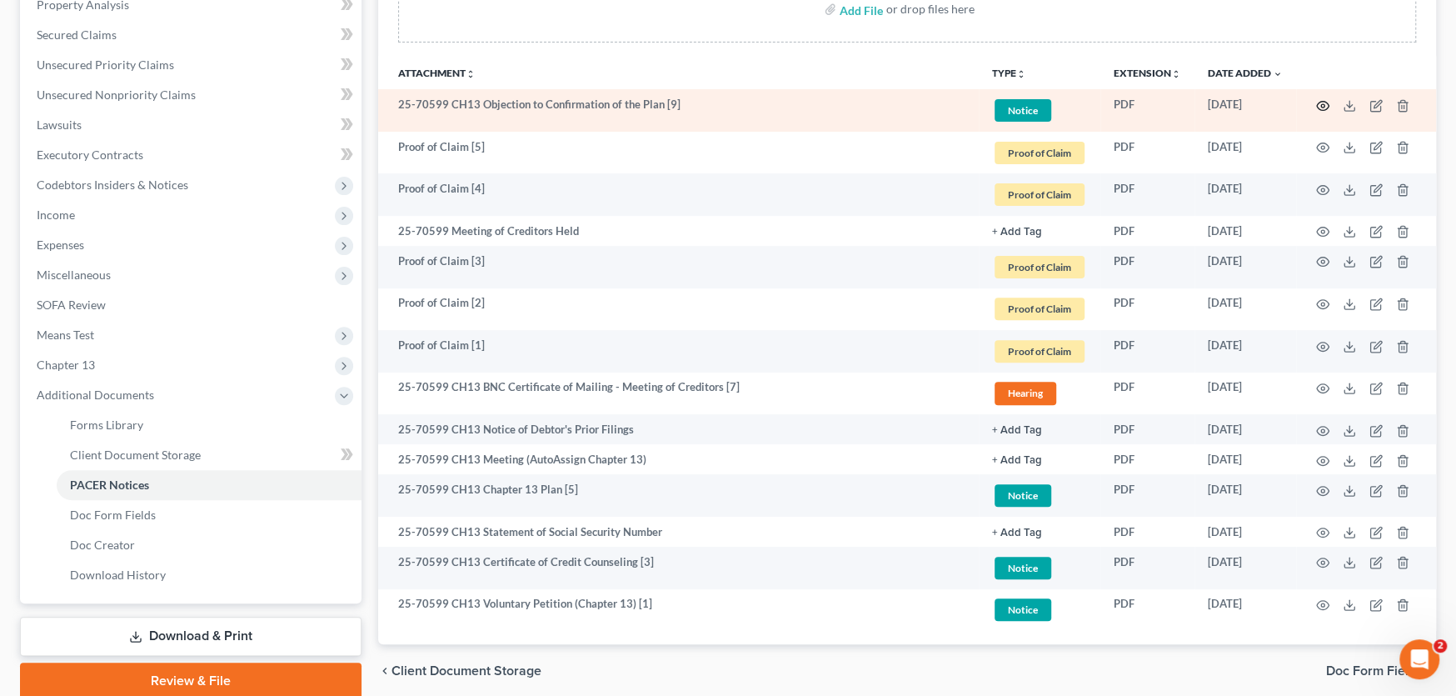
click at [1319, 103] on icon "button" at bounding box center [1322, 105] width 13 height 13
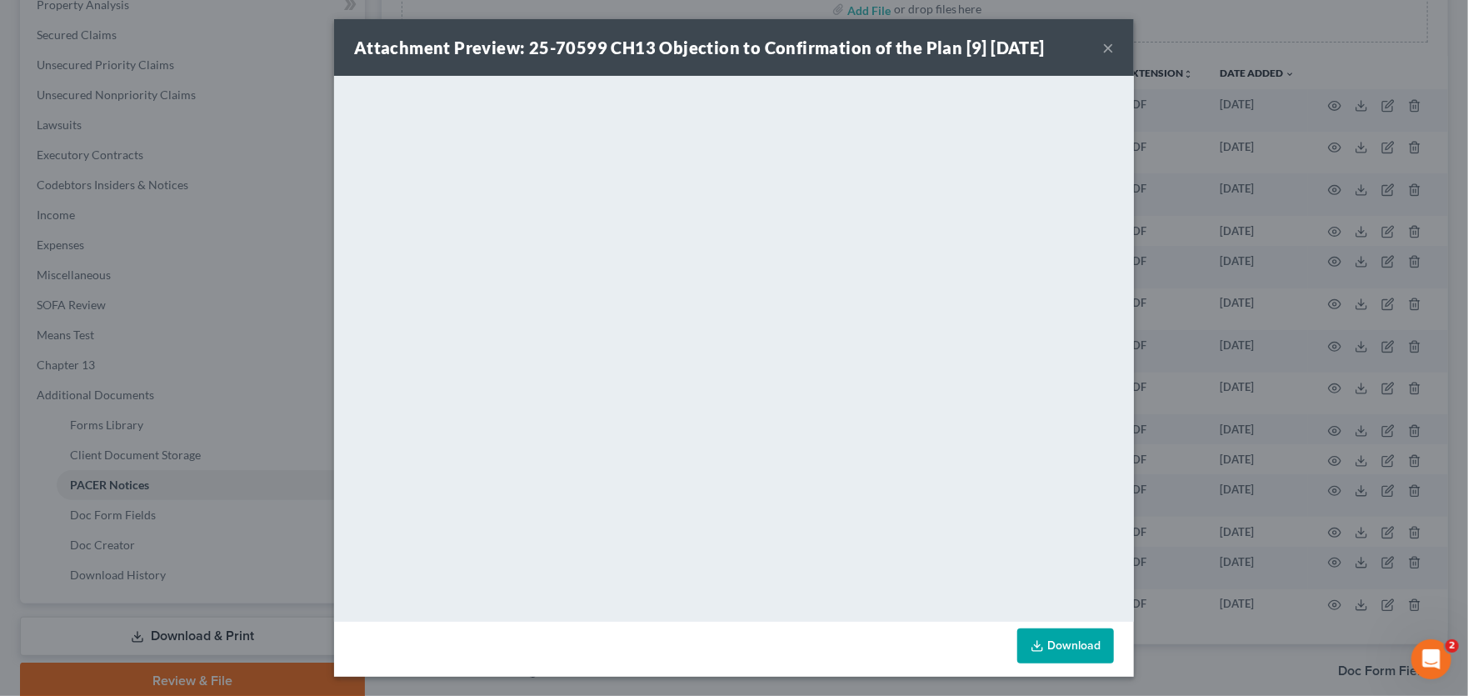
scroll to position [0, 0]
